Goal: Download file/media

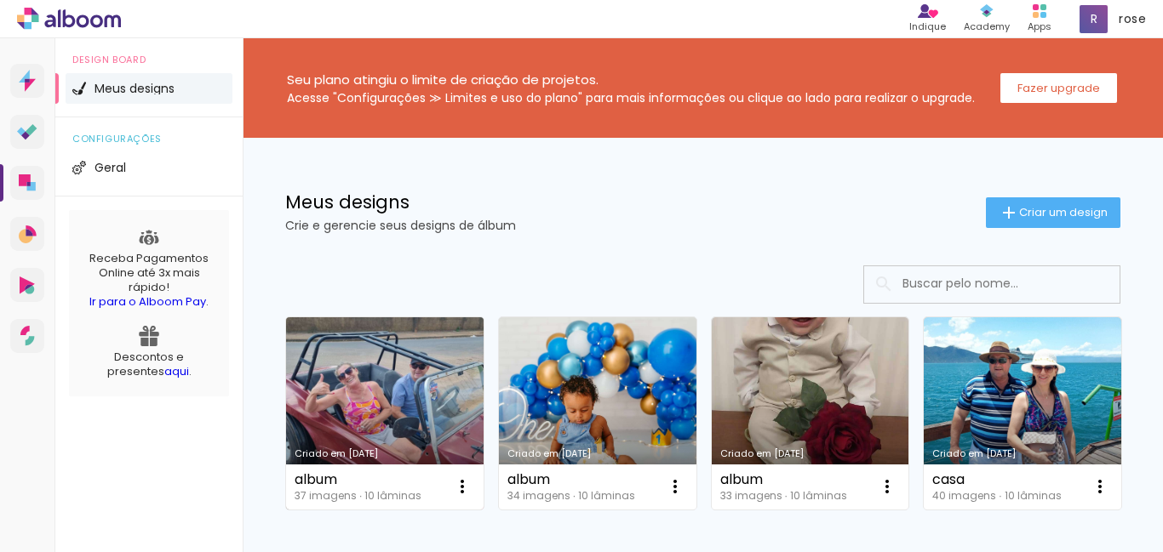
click at [363, 352] on link "Criado em [DATE]" at bounding box center [384, 414] width 197 height 192
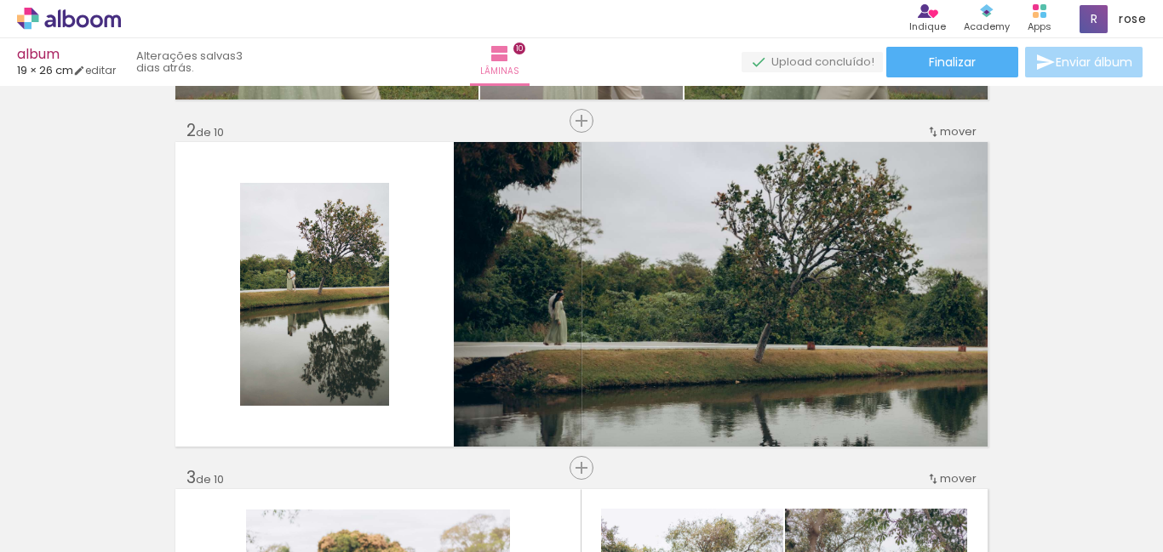
scroll to position [170, 0]
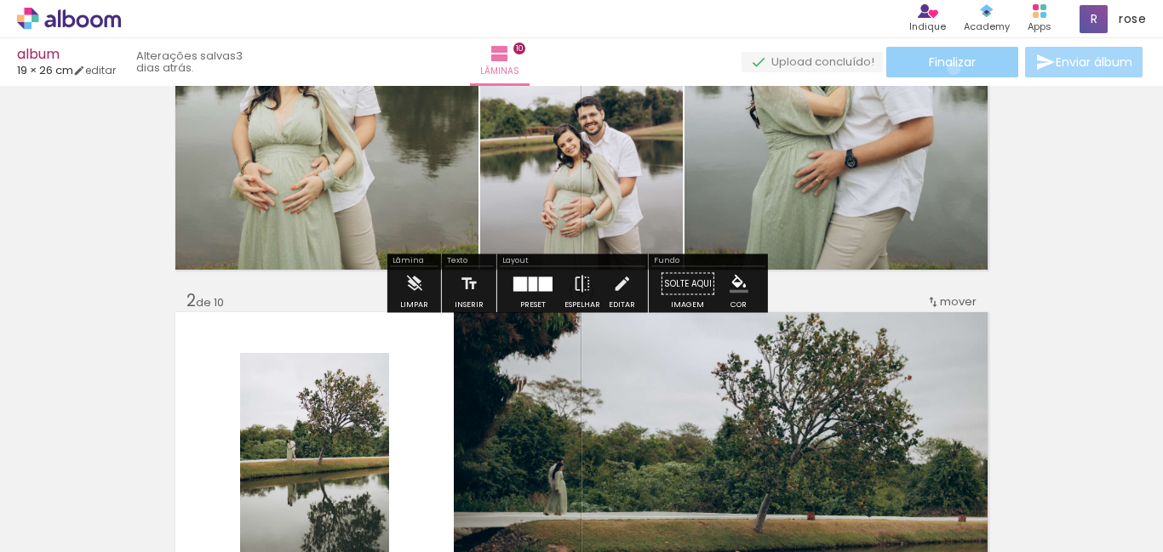
click at [947, 68] on span "Finalizar" at bounding box center [952, 62] width 47 height 12
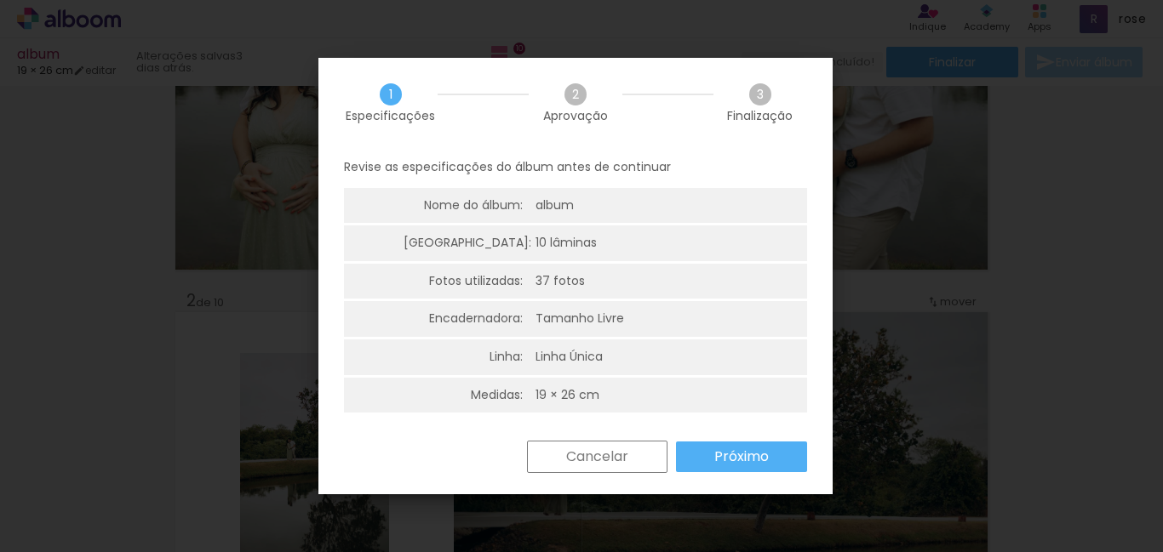
click at [0, 0] on slot "Próximo" at bounding box center [0, 0] width 0 height 0
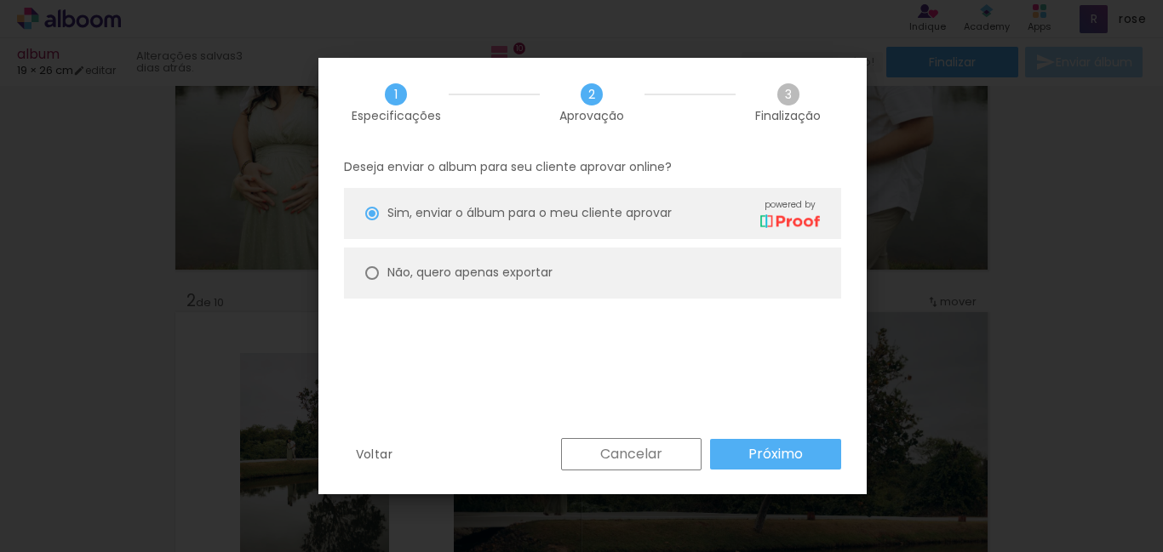
click at [370, 269] on div at bounding box center [372, 273] width 14 height 14
type paper-radio-button "on"
click at [0, 0] on slot "Próximo" at bounding box center [0, 0] width 0 height 0
type input "Alta, 300 DPI"
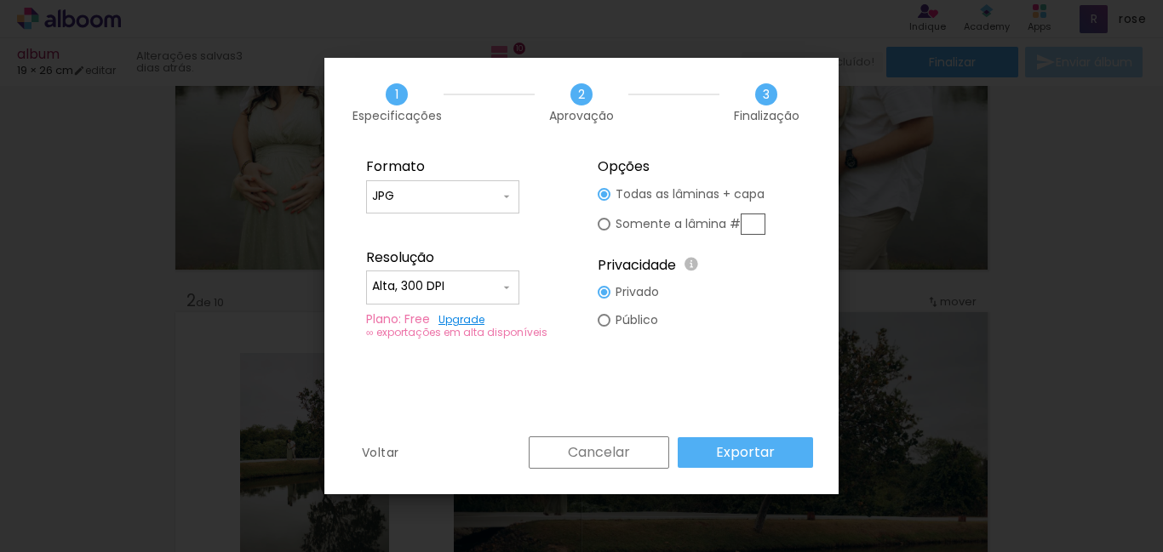
click at [474, 199] on input "JPG" at bounding box center [436, 196] width 128 height 17
click at [455, 233] on paper-item "PDF" at bounding box center [442, 228] width 153 height 34
type input "PDF"
click at [0, 0] on slot "Exportar" at bounding box center [0, 0] width 0 height 0
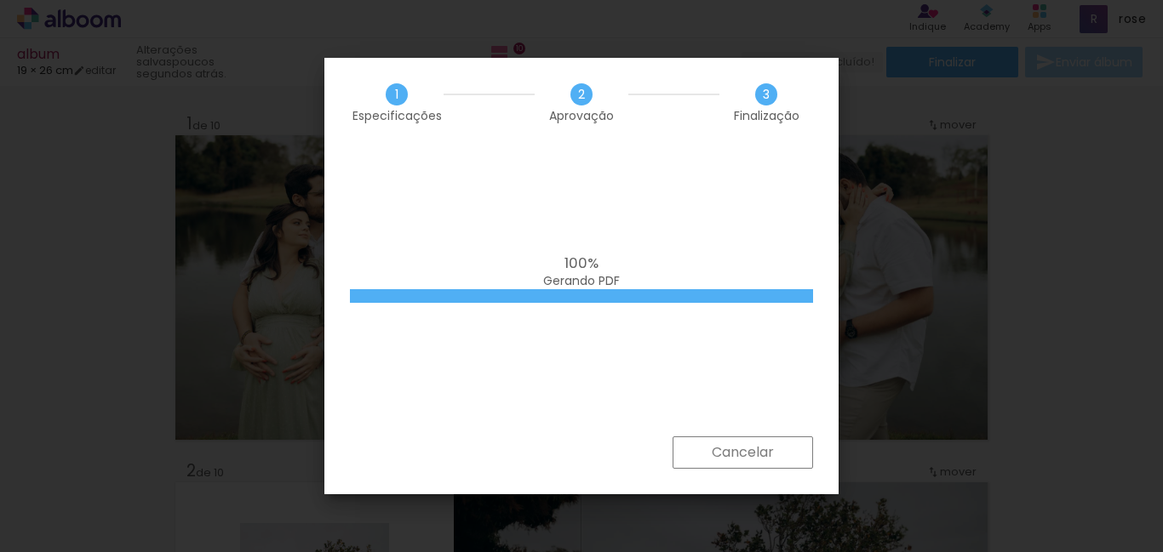
scroll to position [170, 0]
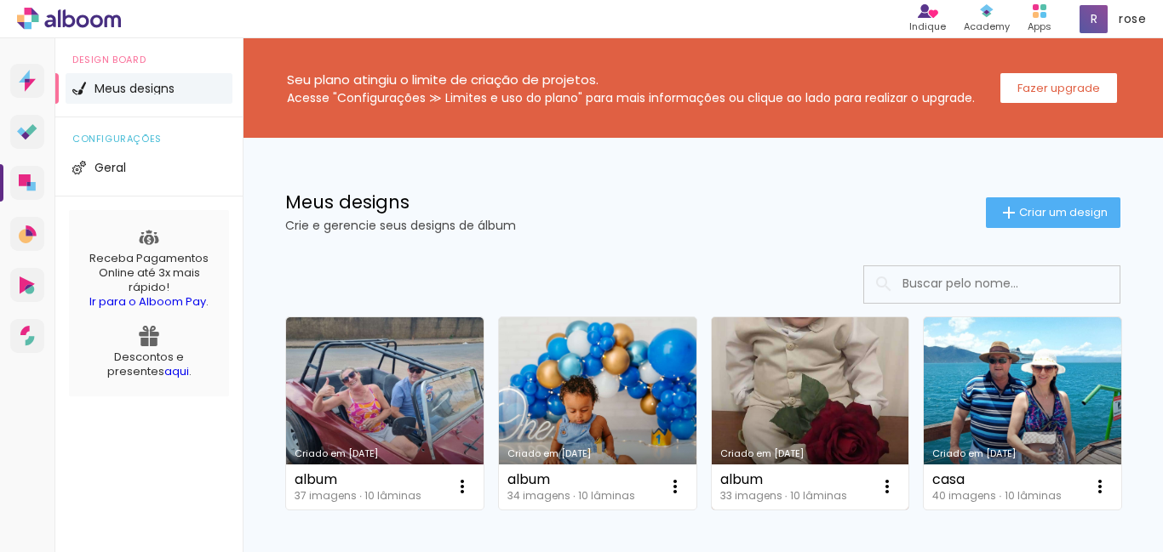
click at [861, 410] on link "Criado em [DATE]" at bounding box center [810, 414] width 197 height 192
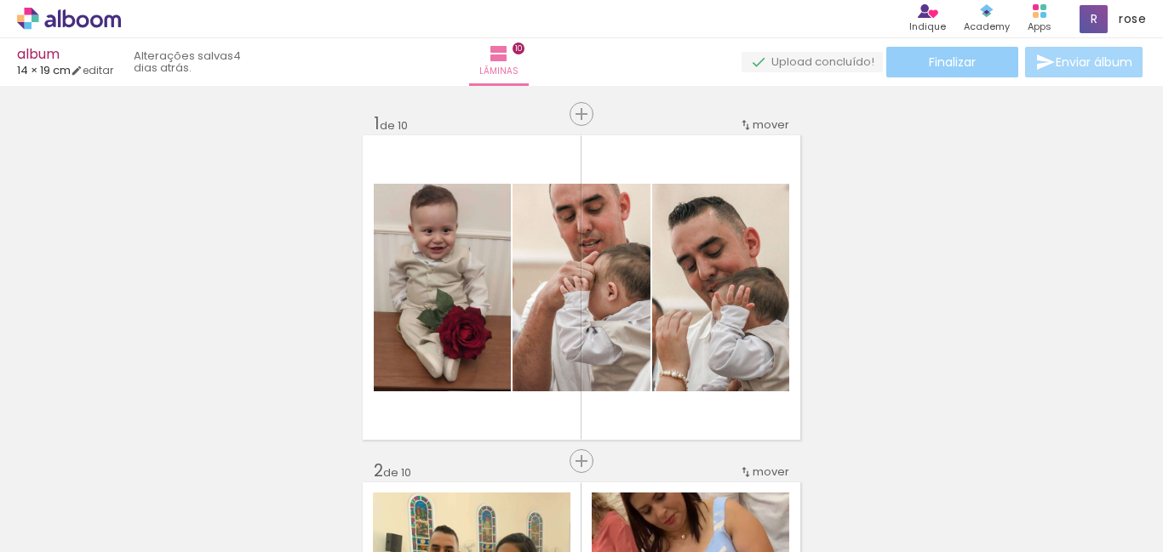
click at [965, 68] on span "Finalizar" at bounding box center [952, 62] width 47 height 12
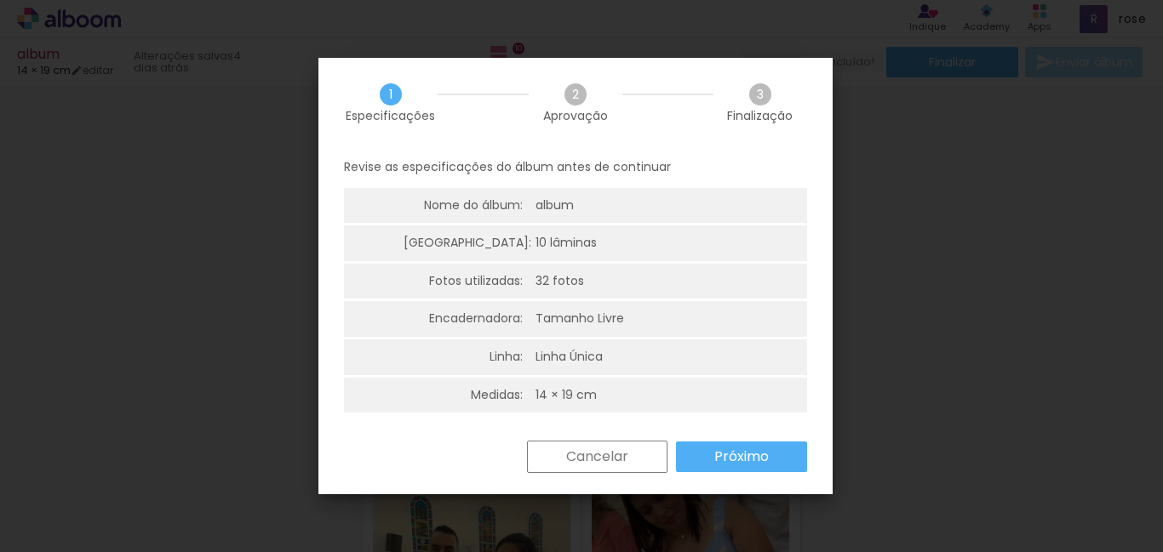
click at [0, 0] on slot "Próximo" at bounding box center [0, 0] width 0 height 0
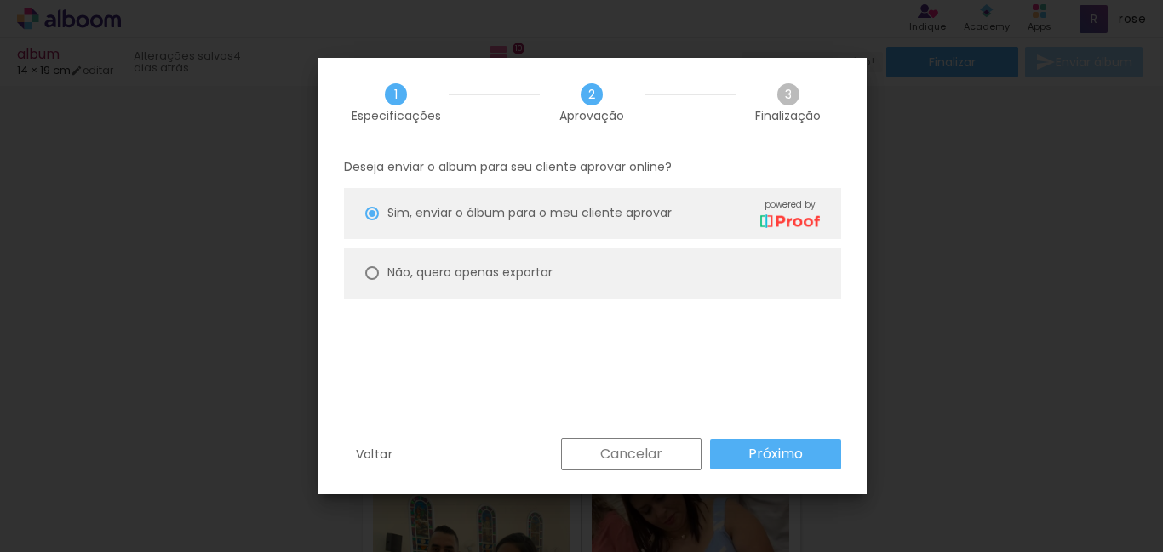
click at [379, 272] on paper-radio-button "Não, quero apenas exportar" at bounding box center [592, 273] width 497 height 51
type paper-radio-button "on"
click at [795, 442] on paper-button "Próximo" at bounding box center [775, 454] width 131 height 31
type input "Alta, 300 DPI"
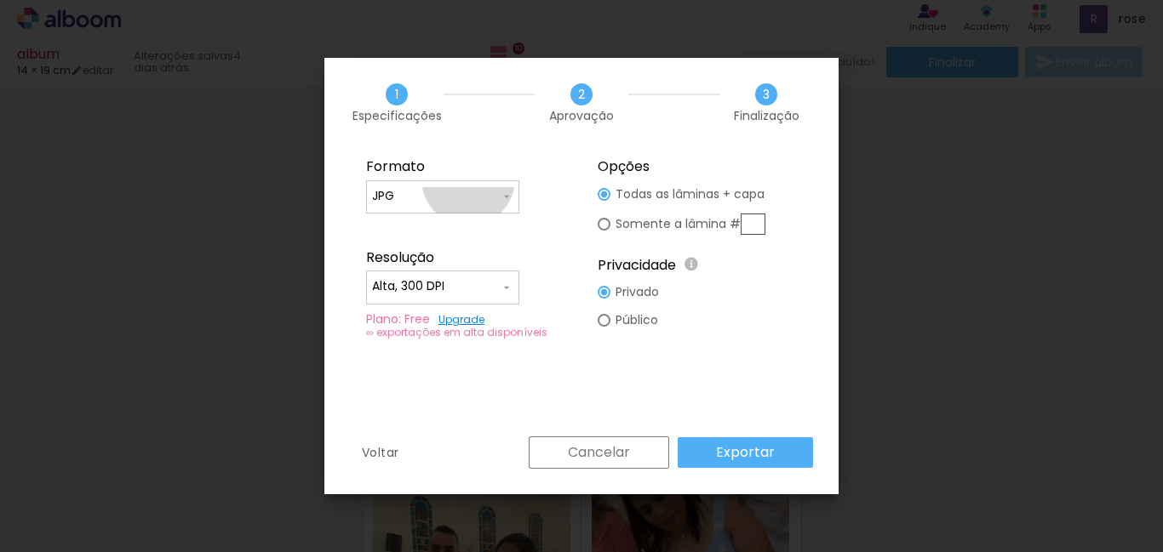
click at [468, 180] on paper-input-container "JPG" at bounding box center [442, 197] width 153 height 34
click at [415, 237] on paper-item "PDF" at bounding box center [442, 228] width 153 height 34
type input "PDF"
click at [0, 0] on slot "Exportar" at bounding box center [0, 0] width 0 height 0
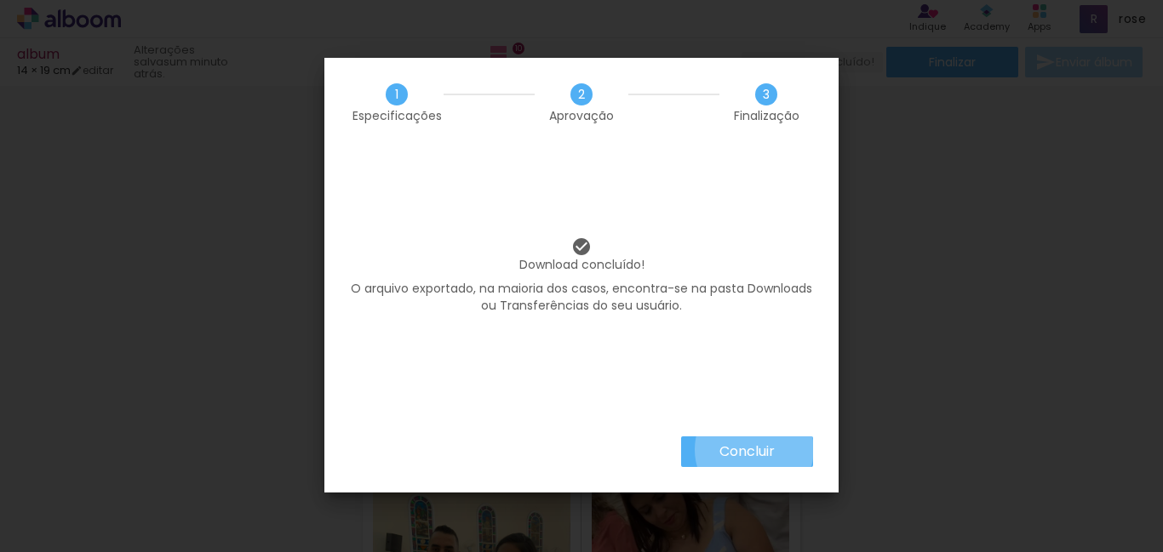
click at [0, 0] on slot "Concluir" at bounding box center [0, 0] width 0 height 0
